Goal: Task Accomplishment & Management: Use online tool/utility

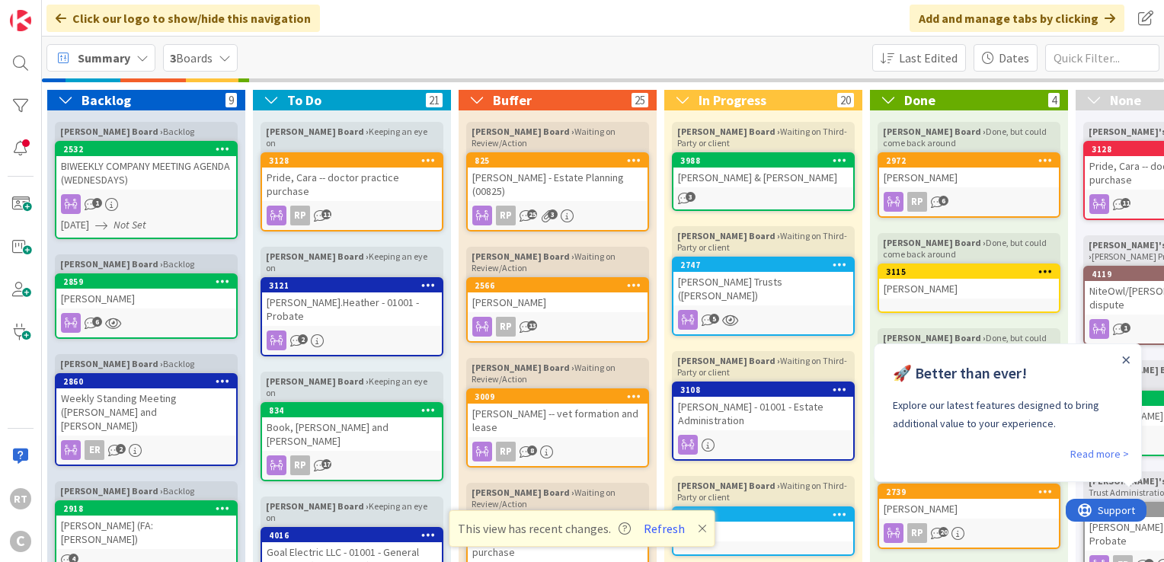
click at [81, 62] on span "Summary" at bounding box center [104, 58] width 53 height 18
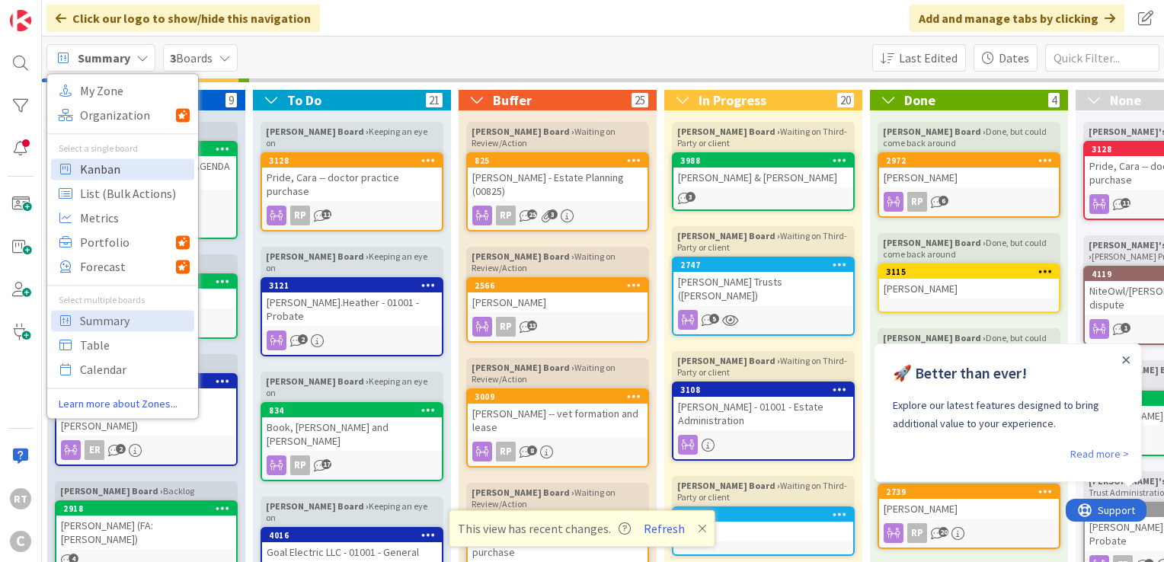
click at [116, 158] on span "Kanban" at bounding box center [135, 169] width 110 height 23
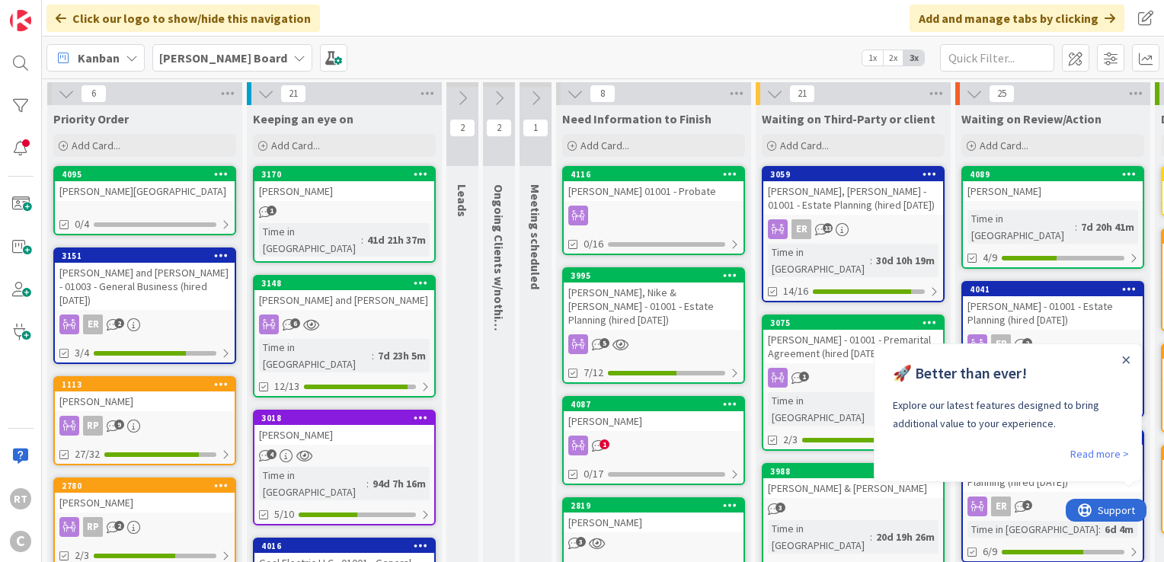
click at [1118, 361] on div "🚀 Better than ever! Explore our latest features designed to bring additional va…" at bounding box center [1007, 394] width 267 height 101
click at [1126, 360] on icon "Close Announcement" at bounding box center [1126, 359] width 7 height 7
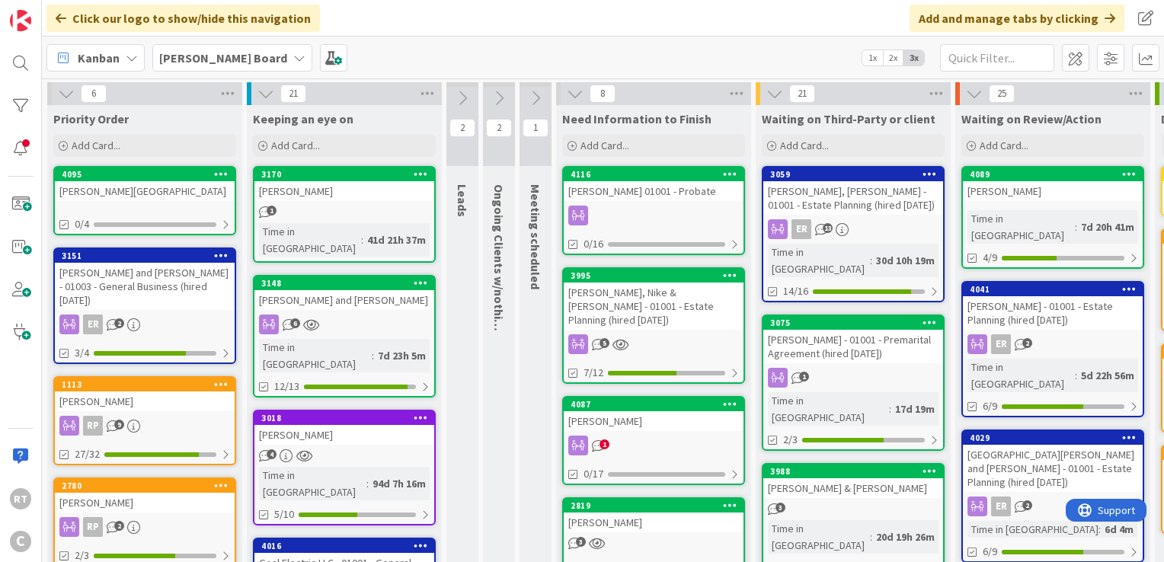
click at [175, 291] on div "[PERSON_NAME] and [PERSON_NAME] - 01003 - General Business (hired [DATE])" at bounding box center [145, 286] width 180 height 47
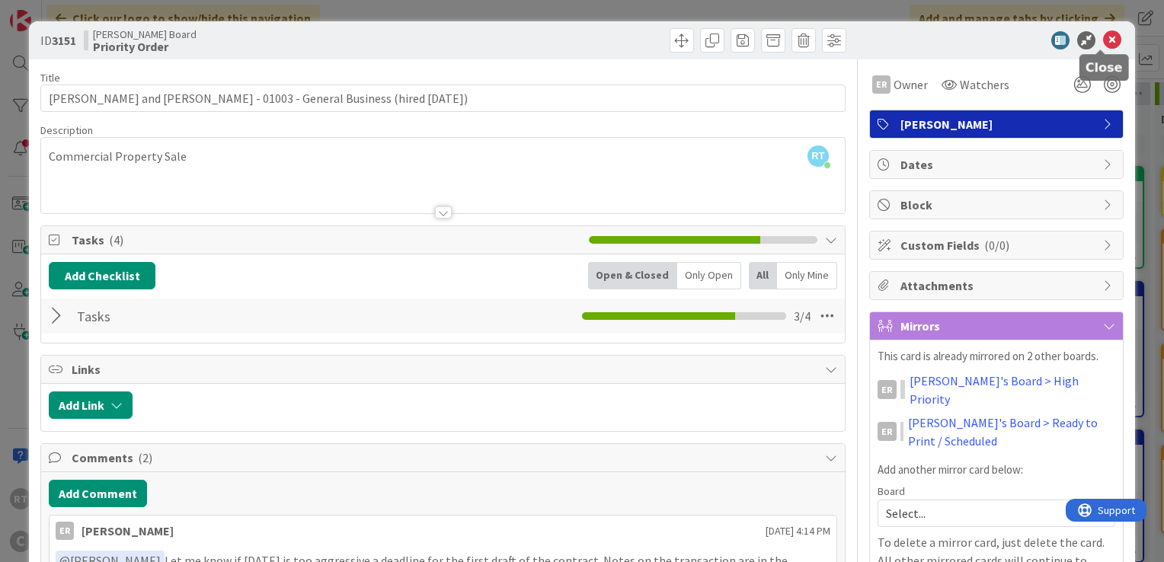
click at [1103, 35] on icon at bounding box center [1112, 40] width 18 height 18
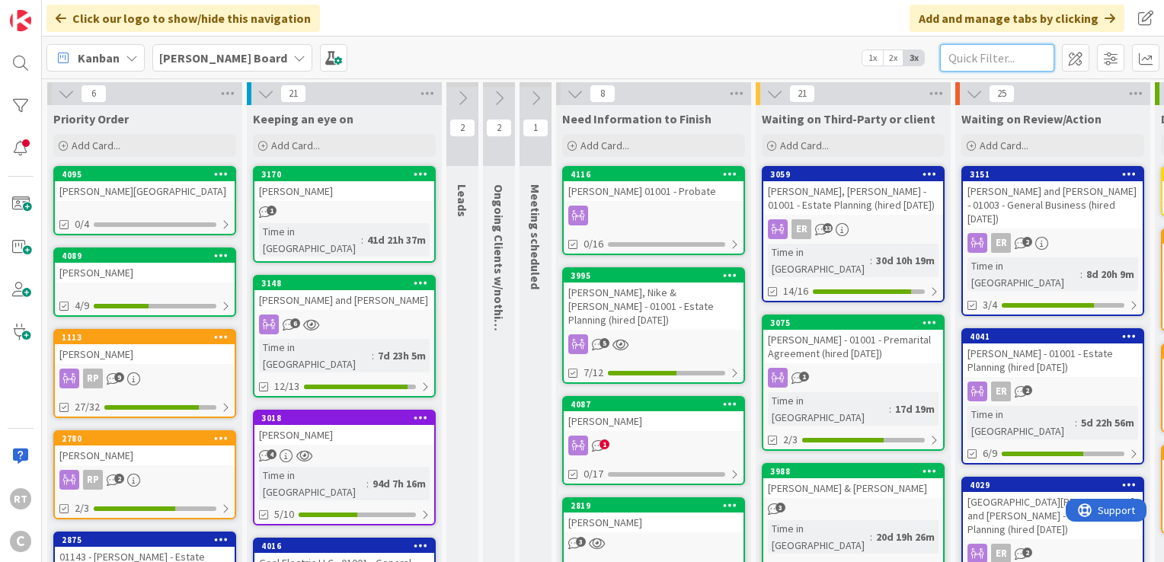
click at [995, 56] on input "text" at bounding box center [997, 57] width 114 height 27
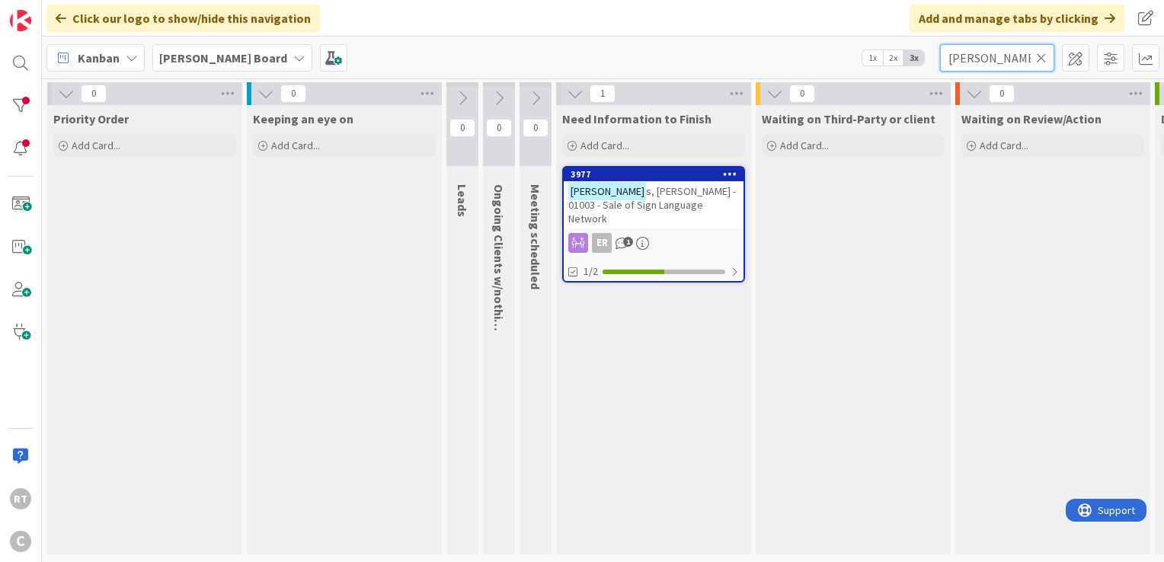
type input "[PERSON_NAME]"
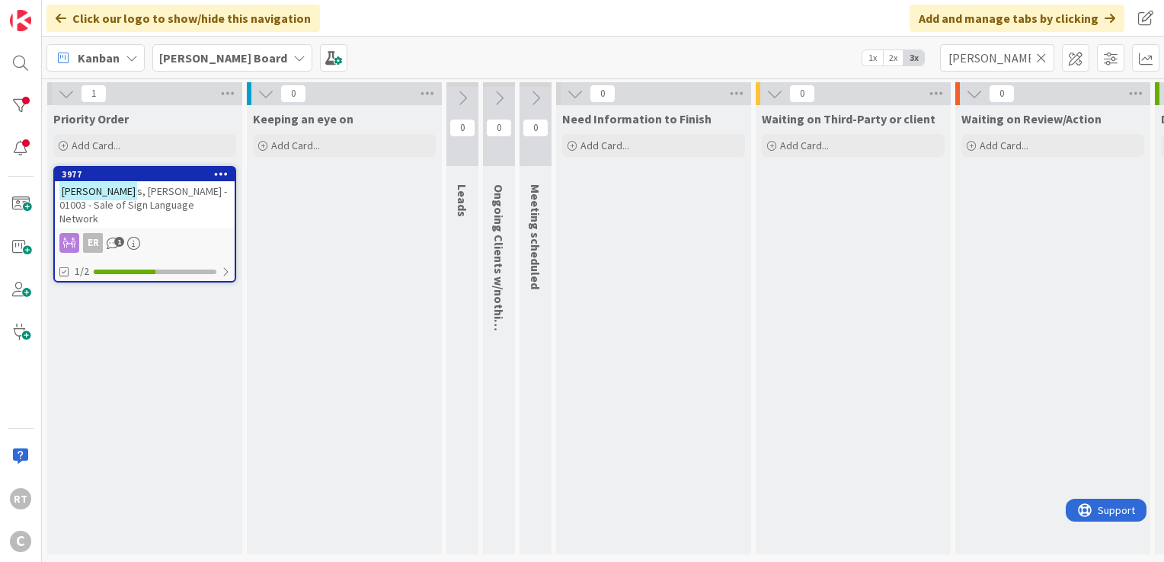
click at [1046, 59] on icon at bounding box center [1041, 58] width 11 height 14
